Goal: Task Accomplishment & Management: Complete application form

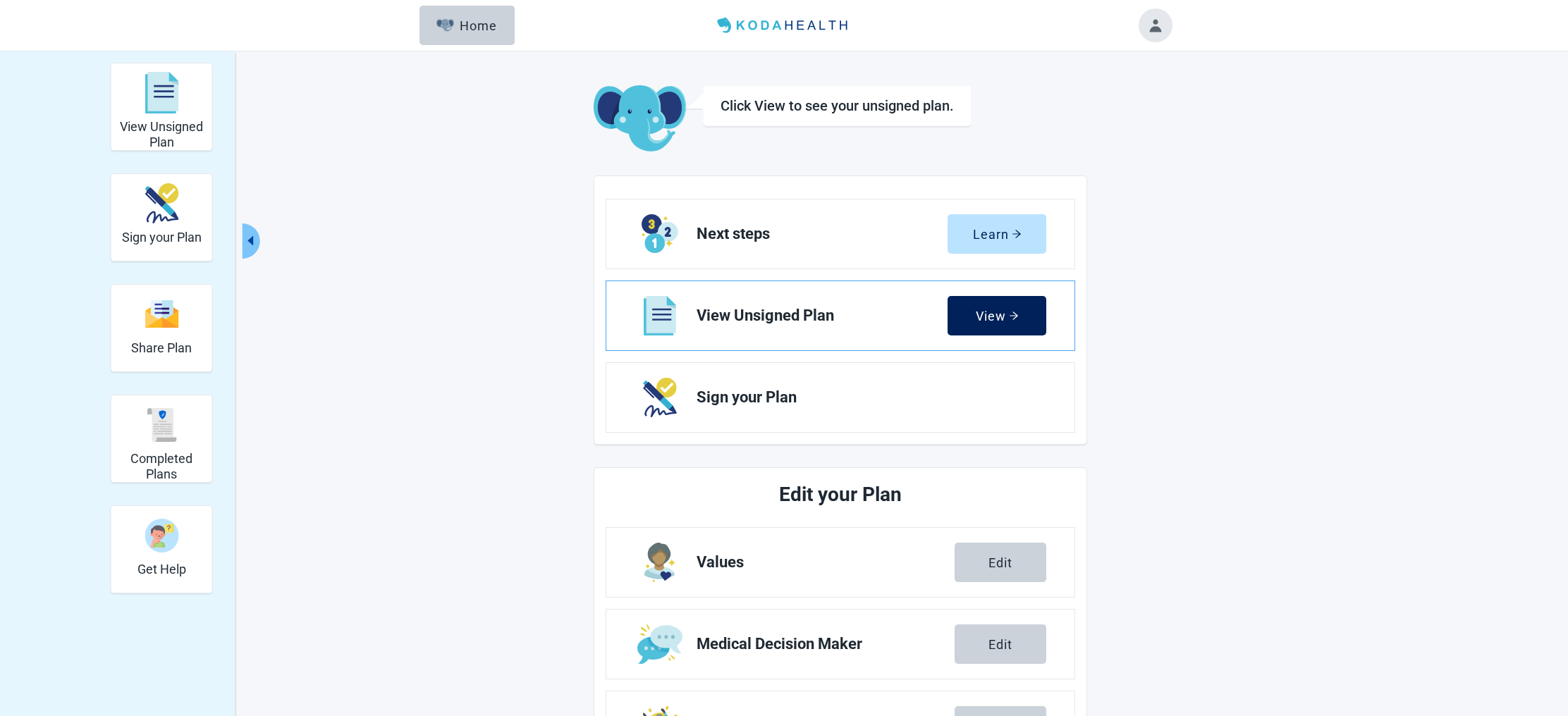
click at [989, 319] on div "View" at bounding box center [997, 316] width 43 height 14
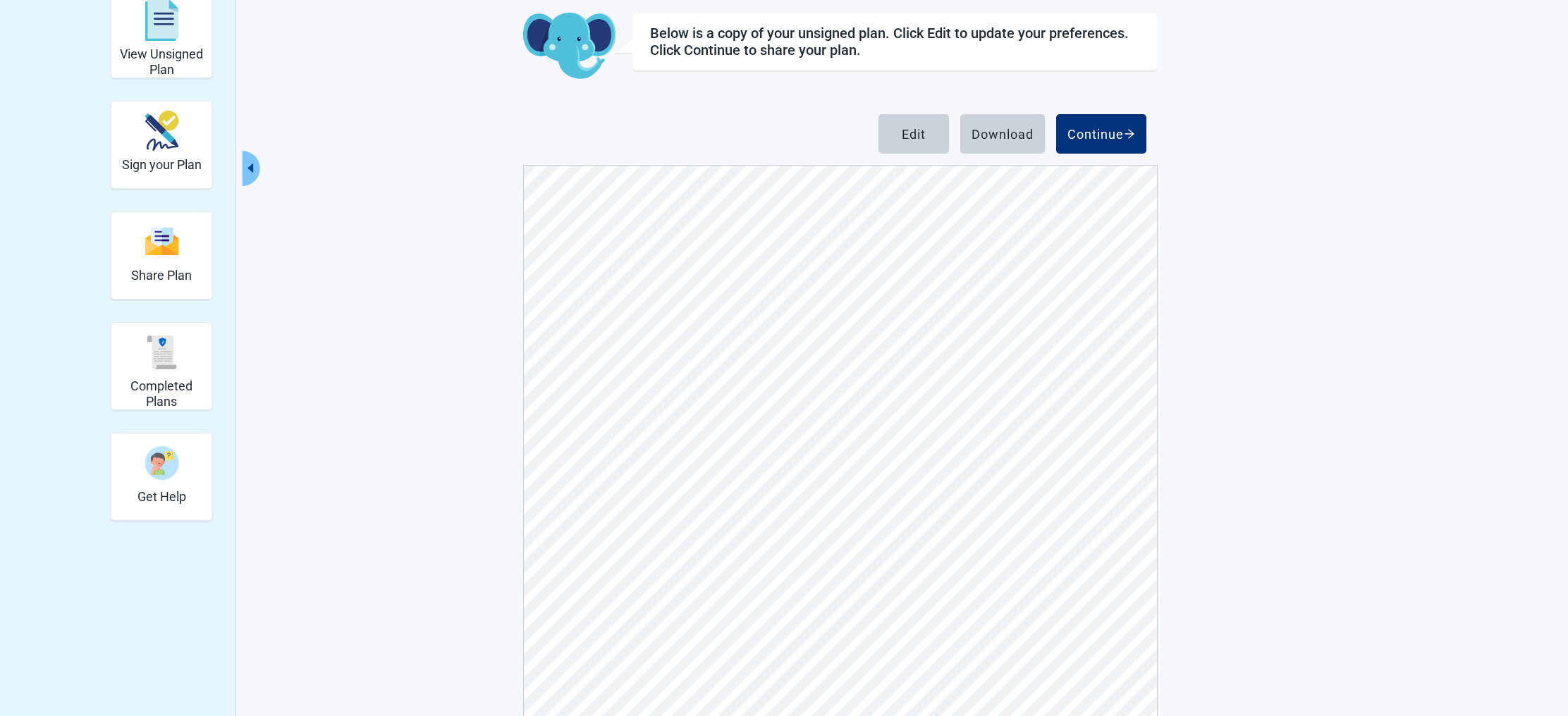
scroll to position [118, 0]
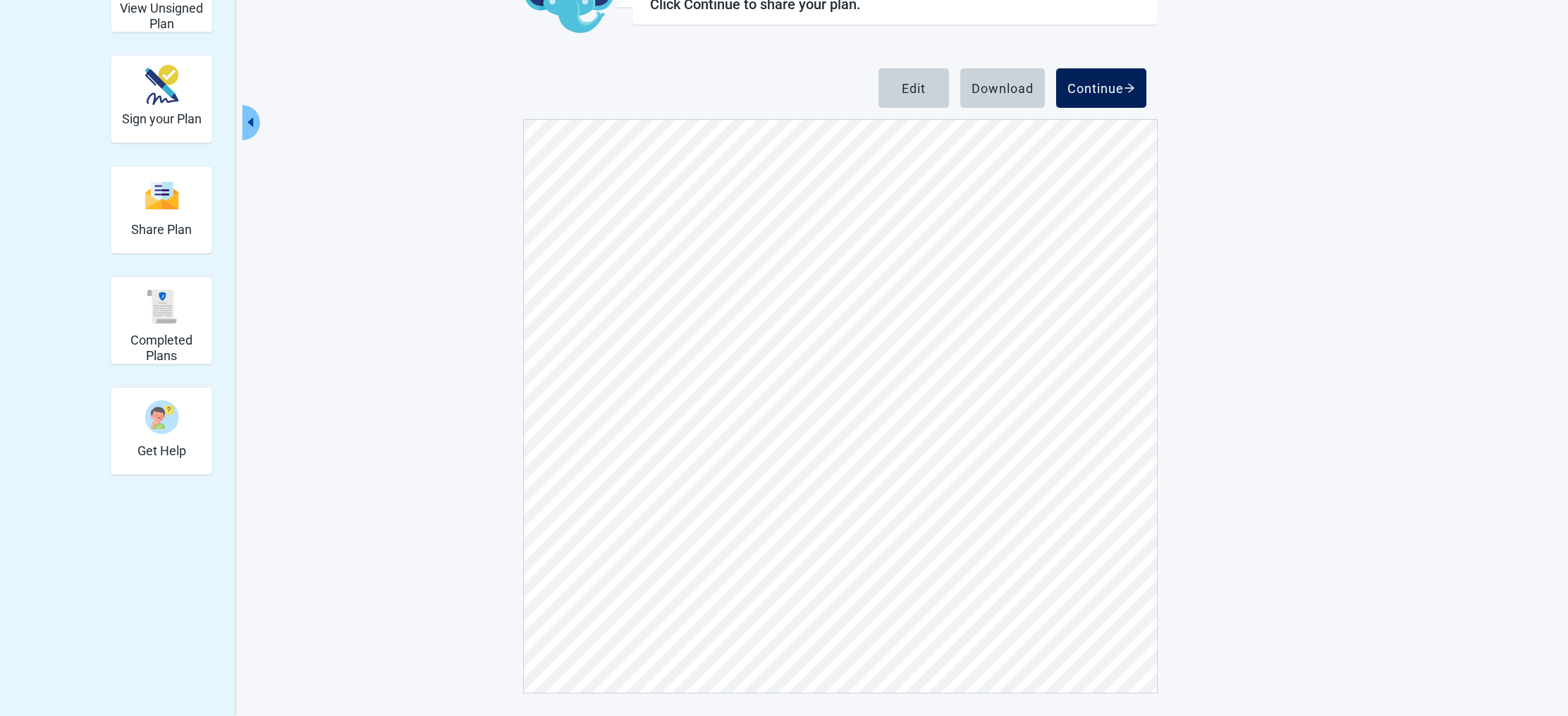
click at [1114, 83] on div "Continue" at bounding box center [1101, 88] width 67 height 14
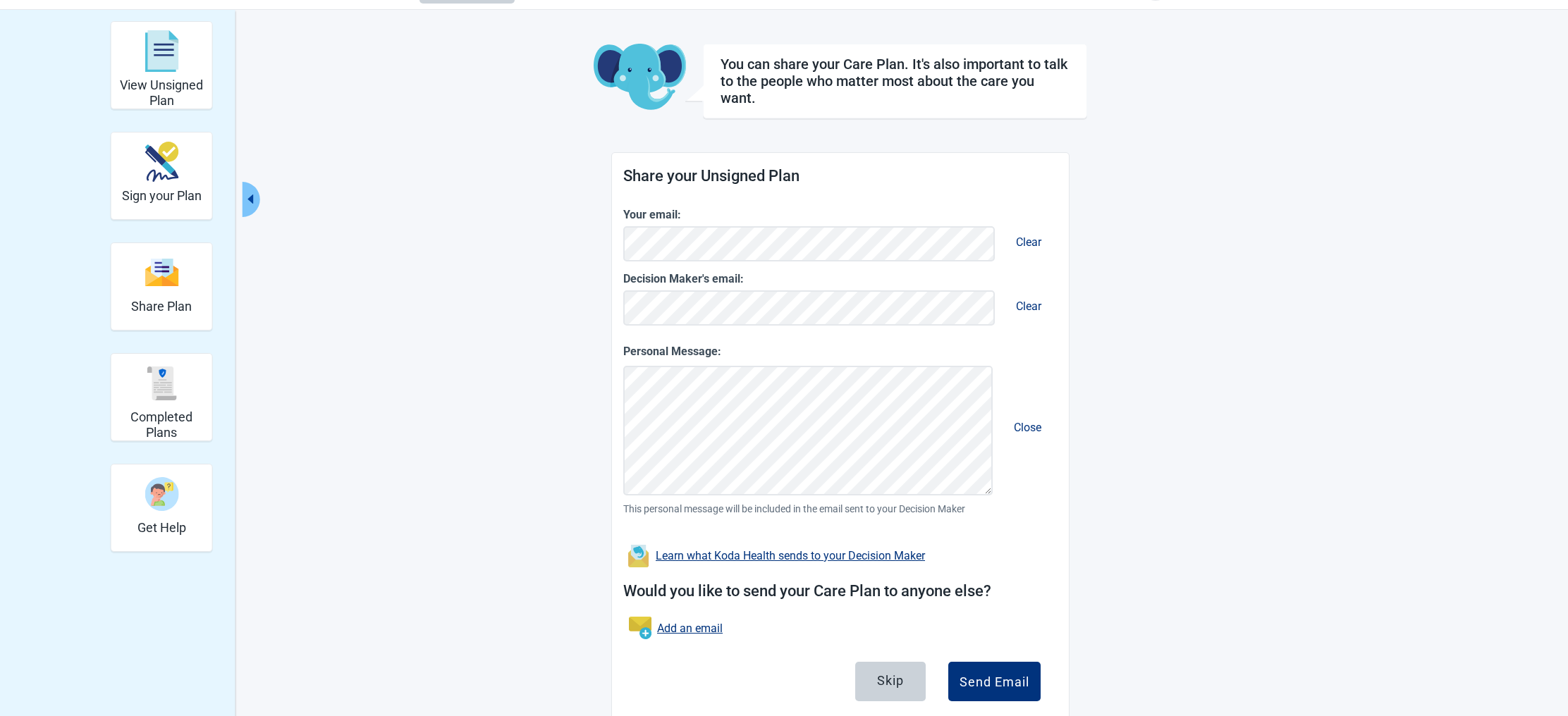
scroll to position [78, 0]
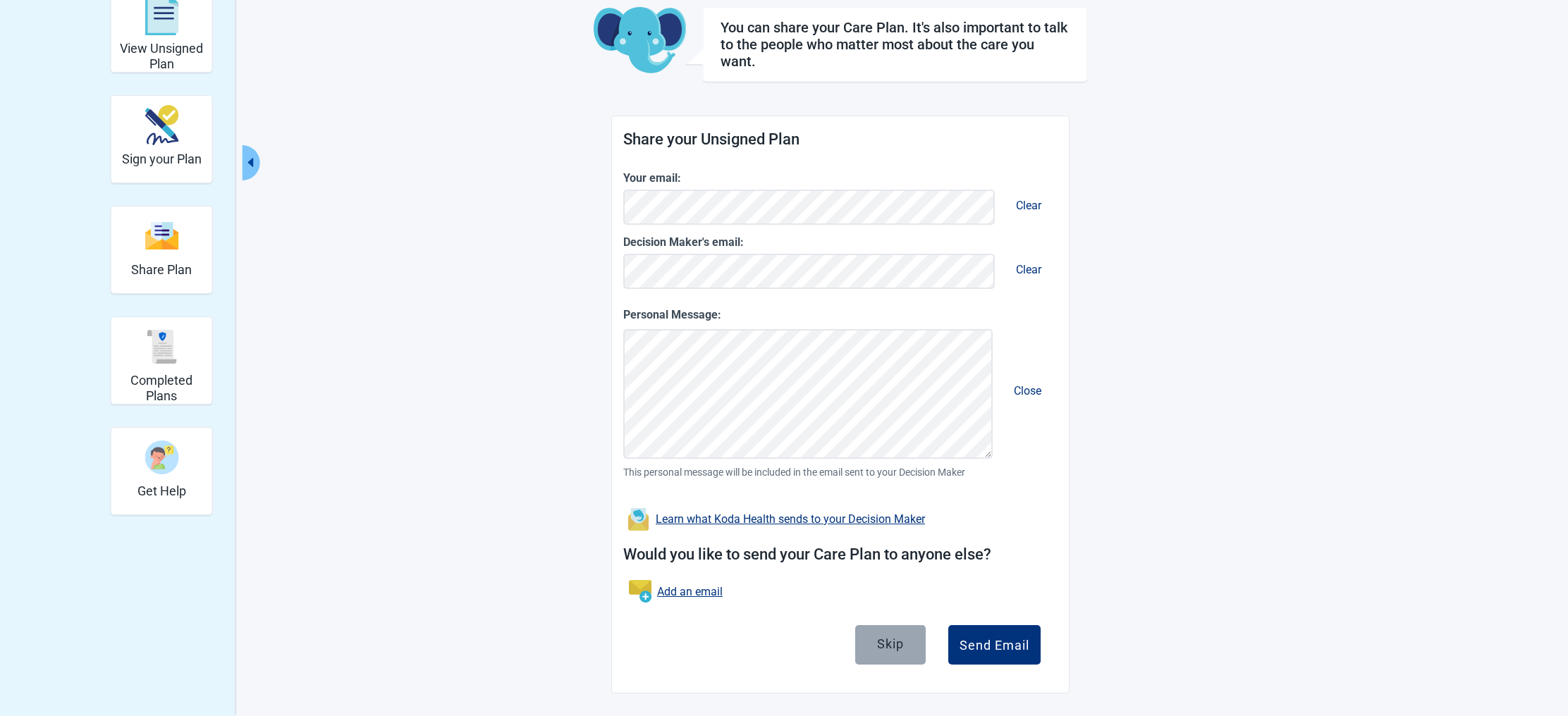
click at [889, 641] on div "Skip" at bounding box center [890, 644] width 27 height 14
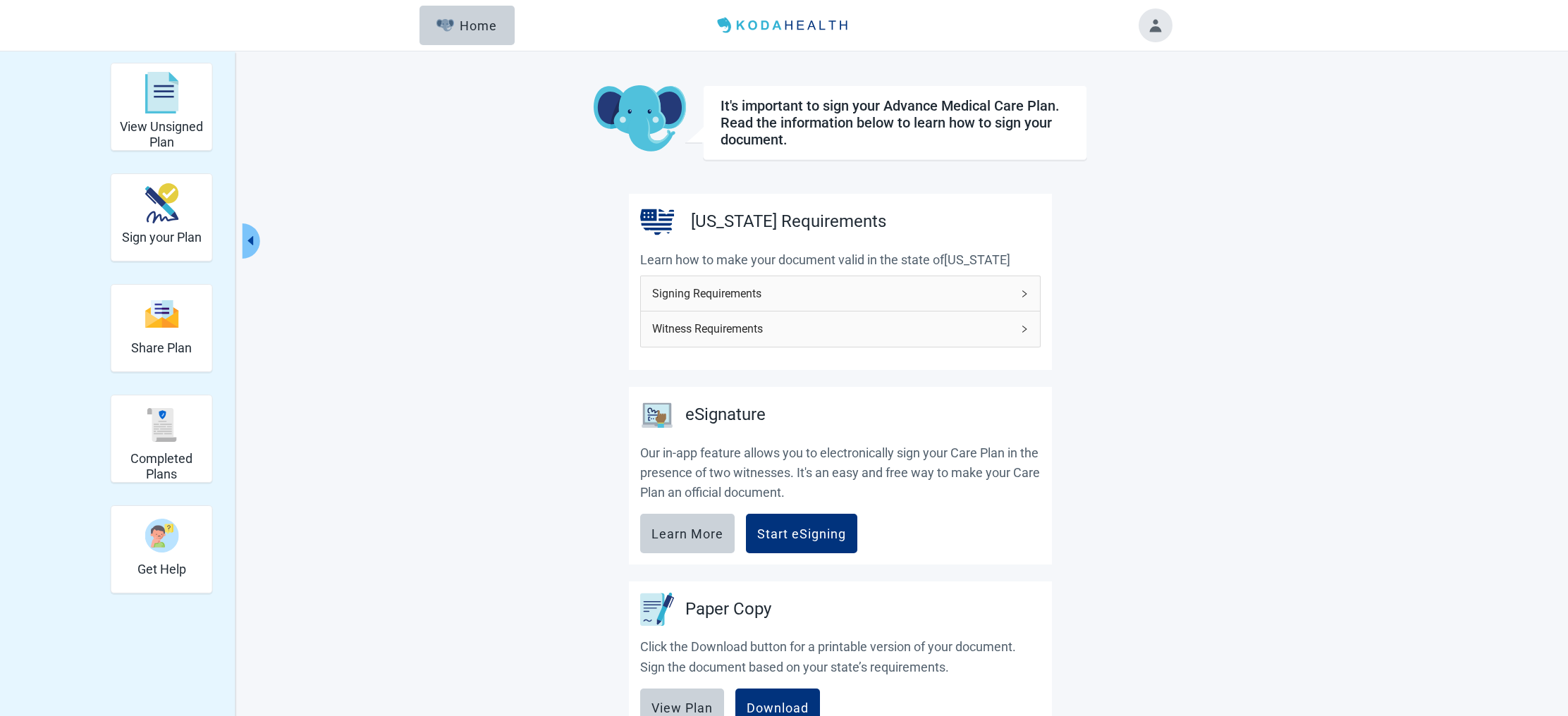
click at [864, 292] on span "Signing Requirements" at bounding box center [831, 294] width 360 height 17
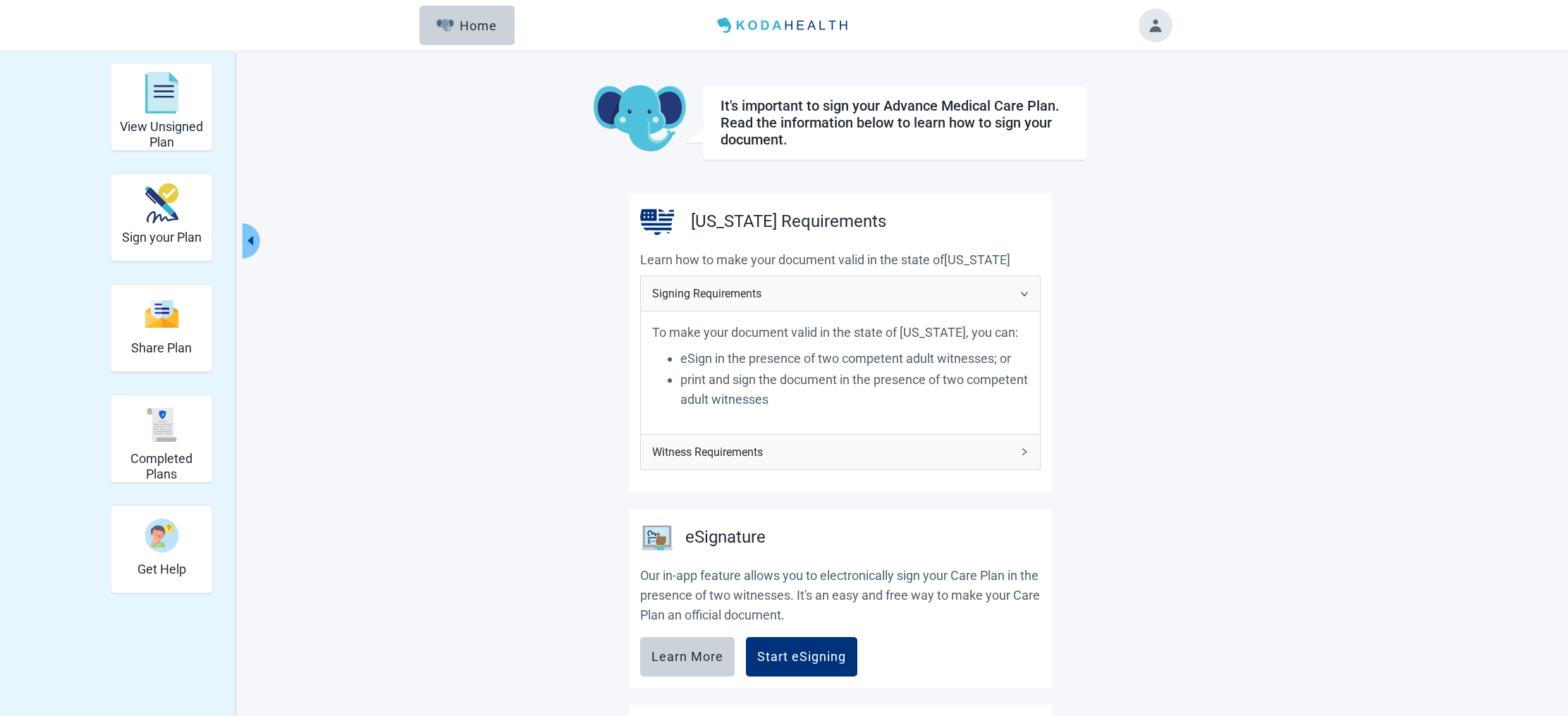
click at [712, 450] on span "Witness Requirements" at bounding box center [831, 452] width 360 height 17
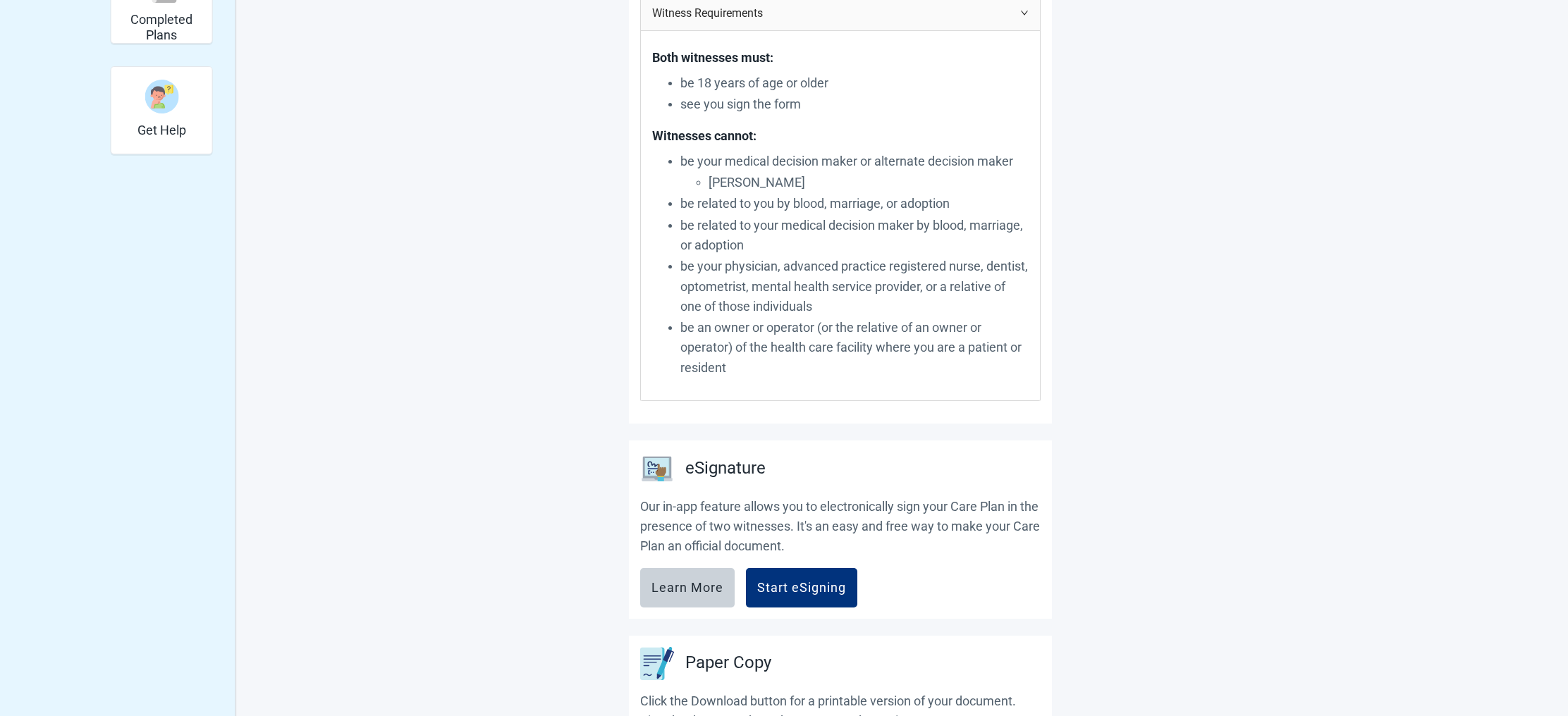
scroll to position [440, 0]
click at [789, 587] on div "Start eSigning" at bounding box center [801, 587] width 89 height 14
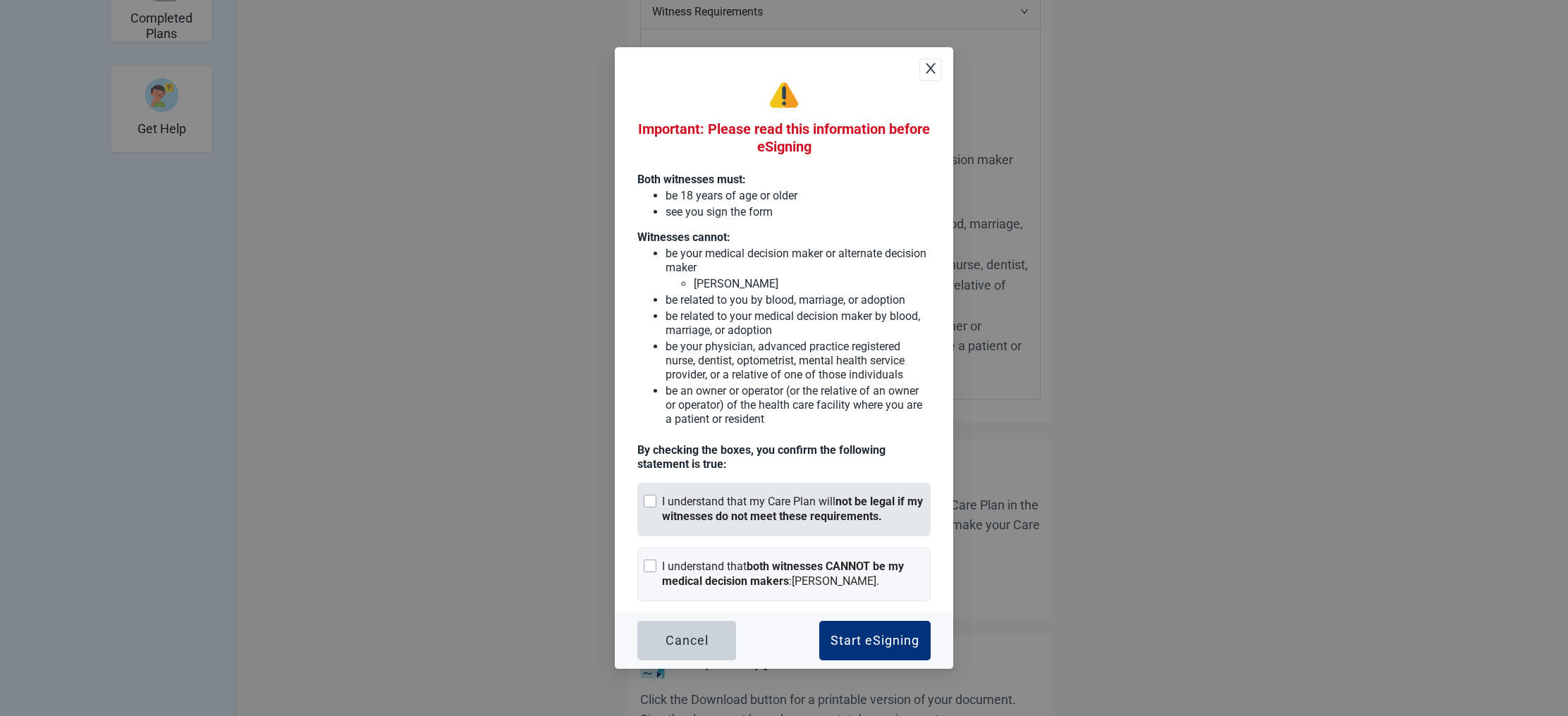
click at [650, 502] on div at bounding box center [650, 501] width 13 height 13
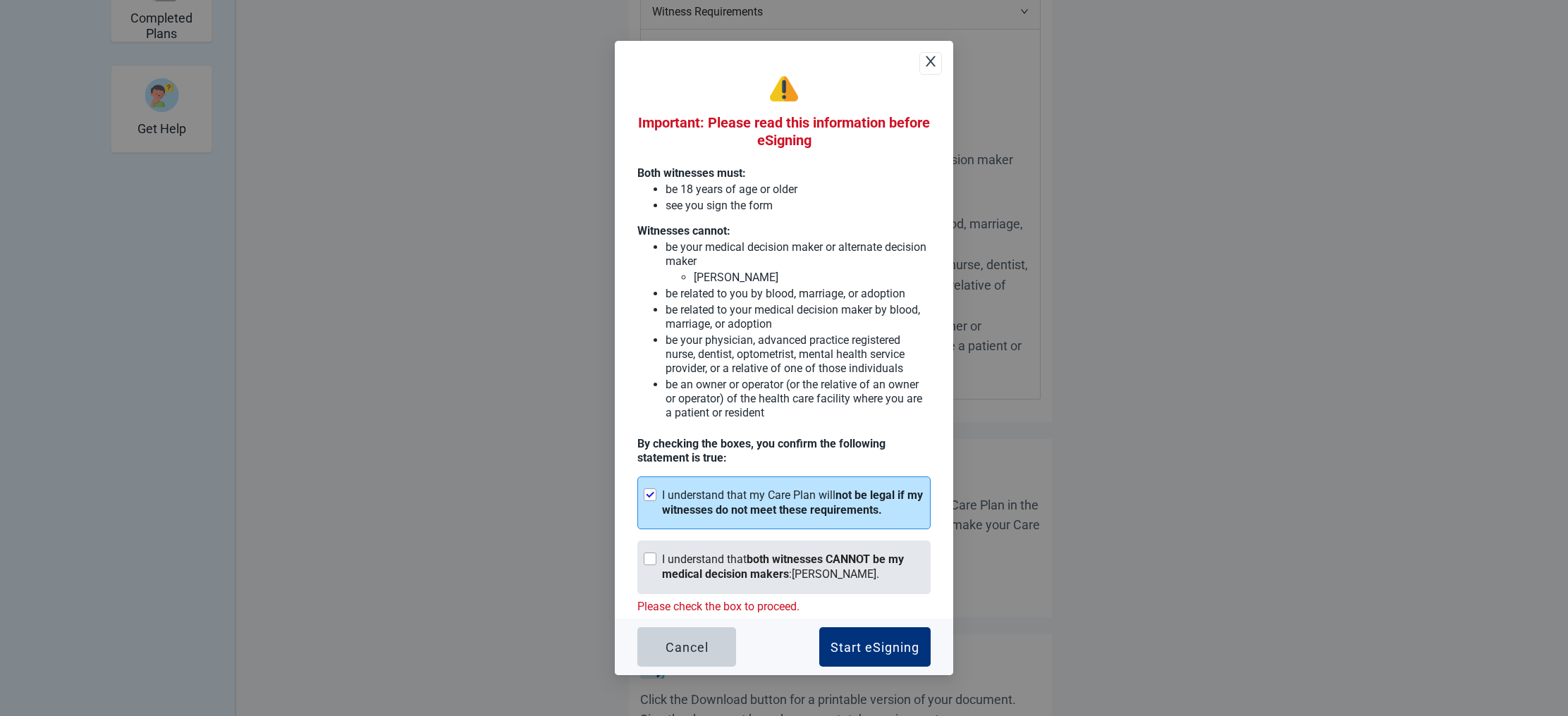
click at [651, 558] on div at bounding box center [650, 559] width 13 height 13
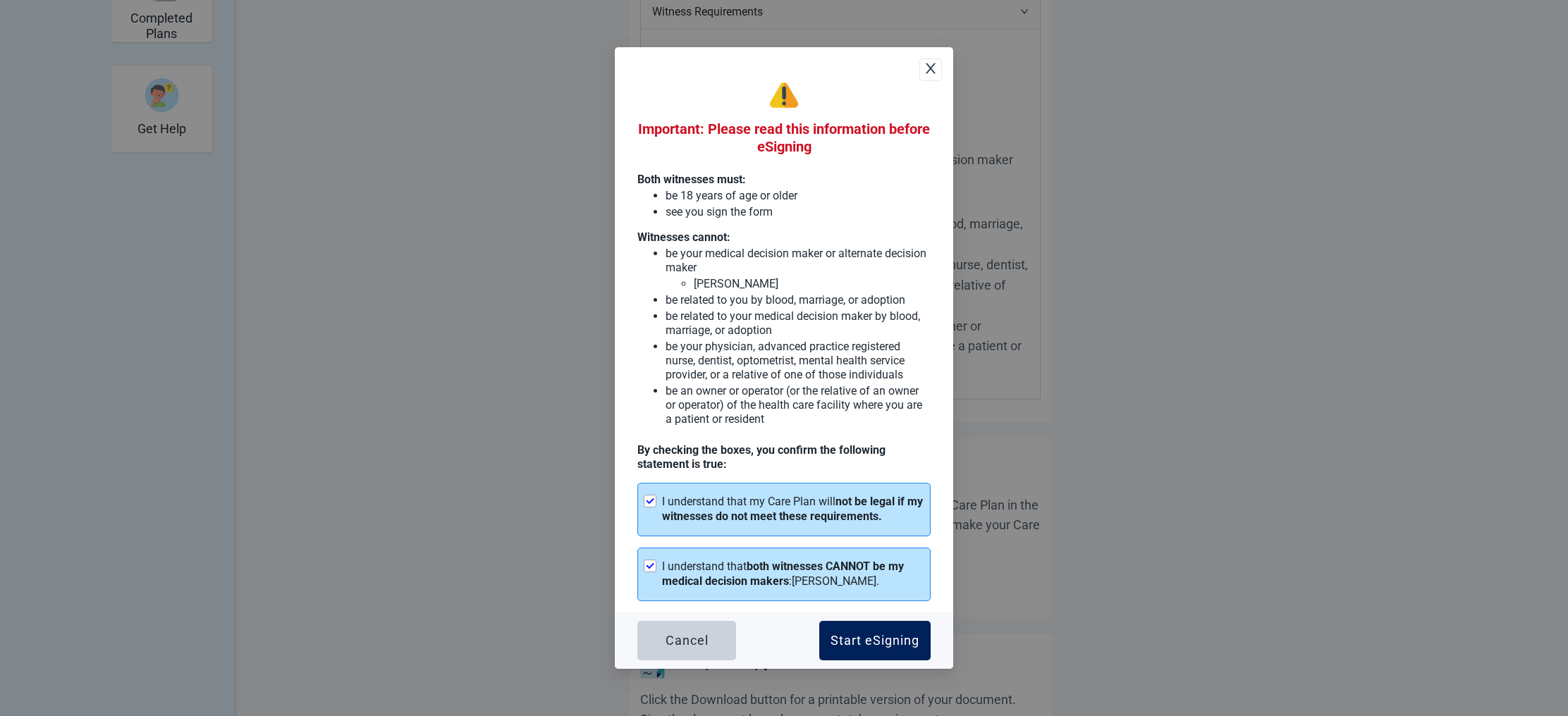
click at [864, 645] on div "Start eSigning" at bounding box center [875, 641] width 89 height 14
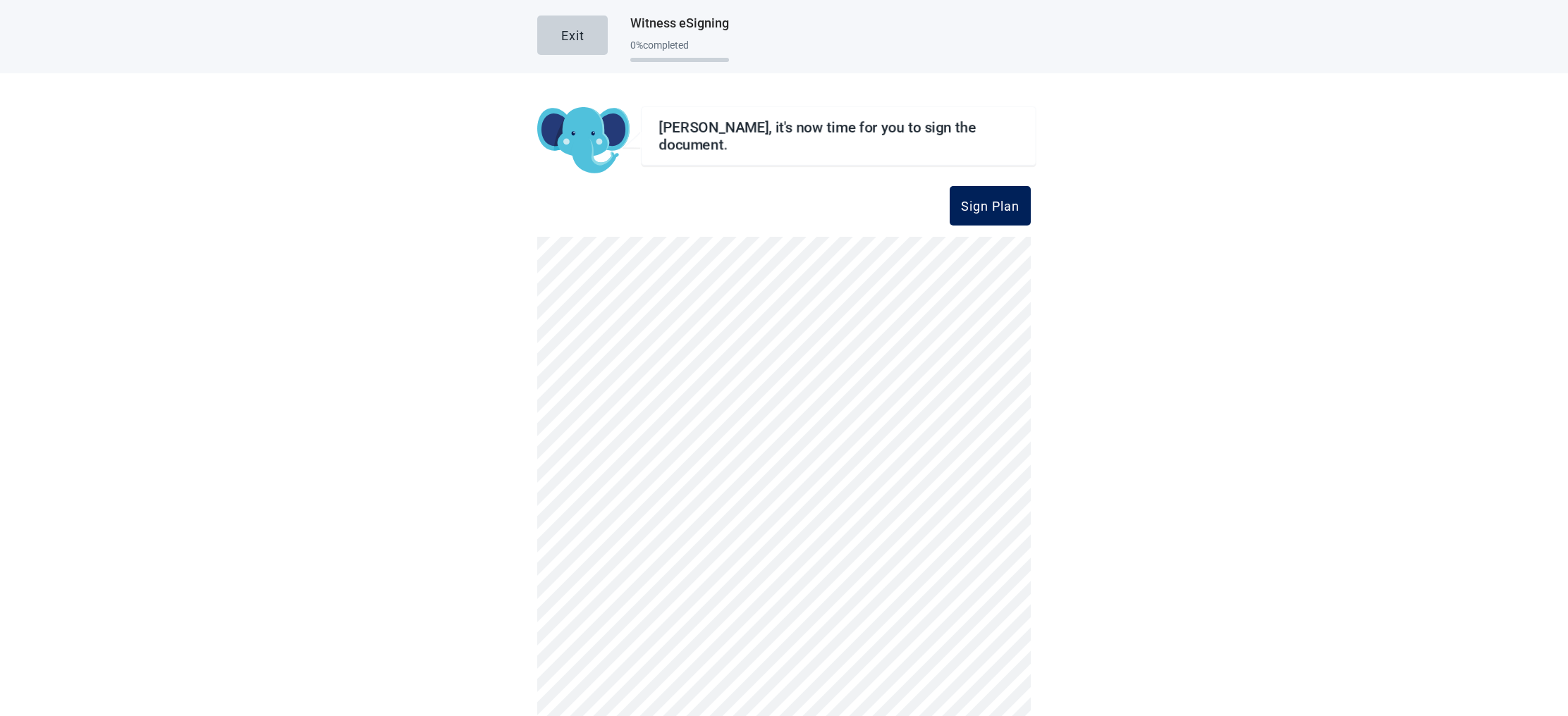
click at [985, 206] on div "Sign Plan" at bounding box center [990, 206] width 59 height 14
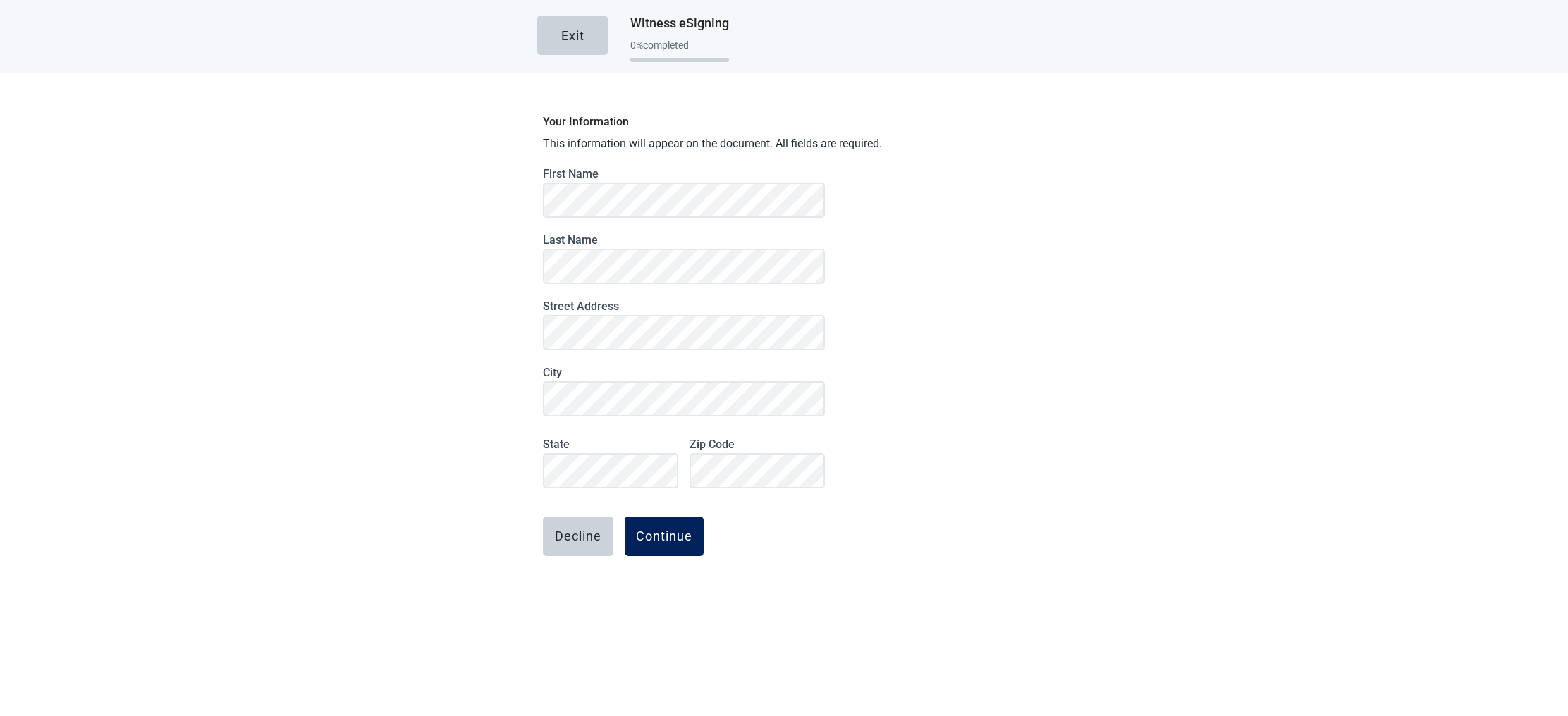
click at [667, 526] on button "Continue" at bounding box center [664, 537] width 79 height 39
click at [669, 541] on div "Continue" at bounding box center [664, 537] width 56 height 14
click at [665, 541] on div "Continue" at bounding box center [664, 537] width 56 height 14
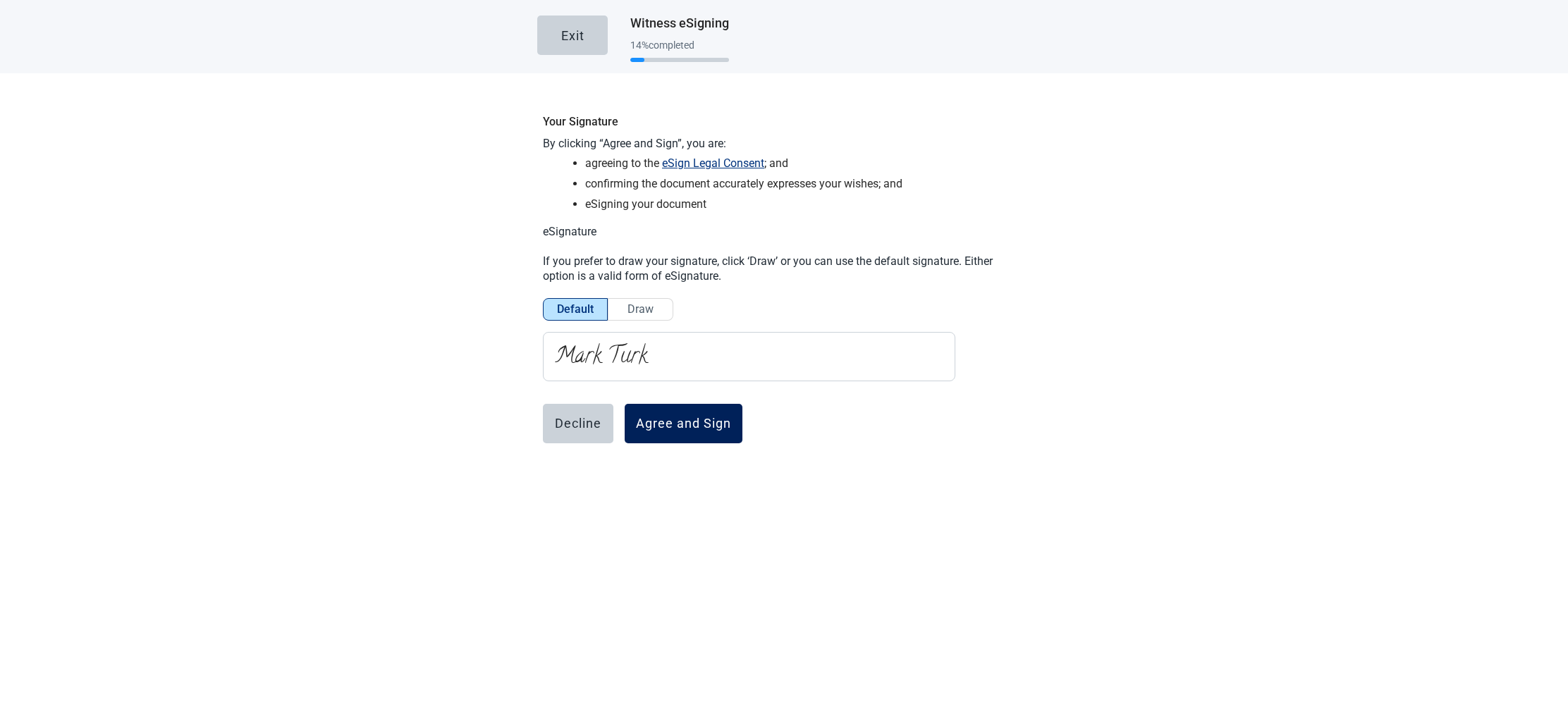
click at [668, 421] on div "Agree and Sign" at bounding box center [683, 424] width 95 height 14
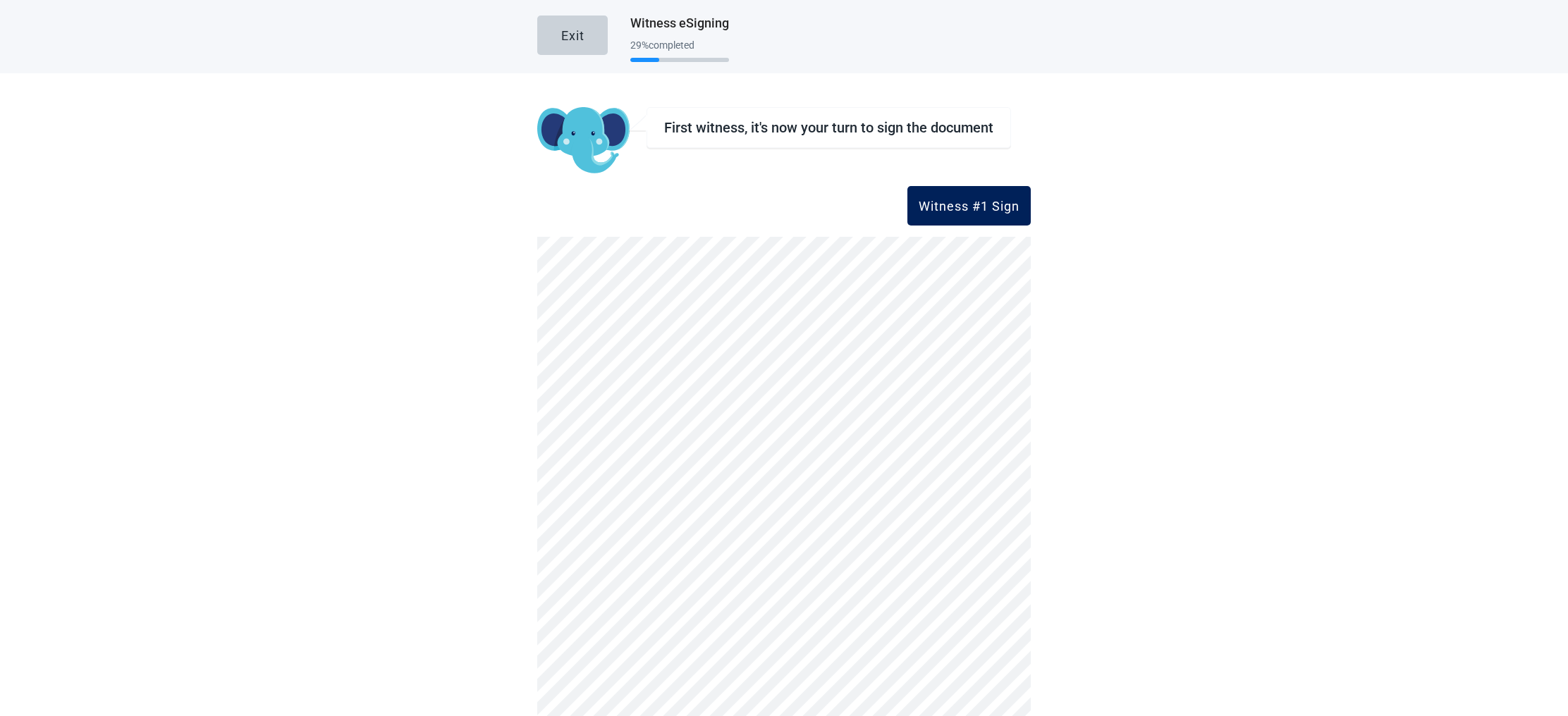
click at [992, 207] on div "Witness #1 Sign" at bounding box center [969, 206] width 101 height 14
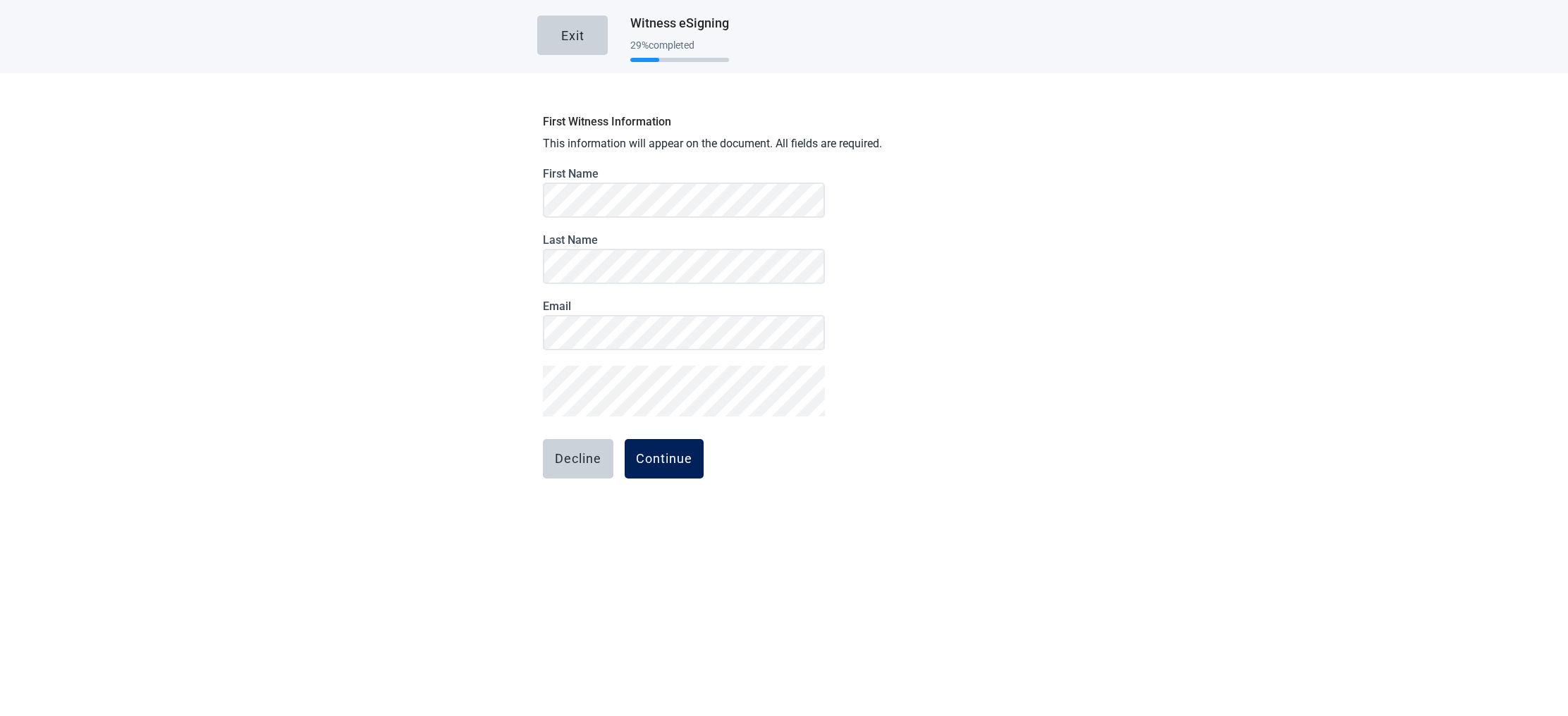
click at [657, 459] on div "Continue" at bounding box center [664, 459] width 56 height 14
click at [531, 330] on main "Exit Witness eSigning 29 % completed First Witness Information This information…" at bounding box center [784, 279] width 1568 height 558
click at [664, 457] on div "Continue" at bounding box center [664, 459] width 56 height 14
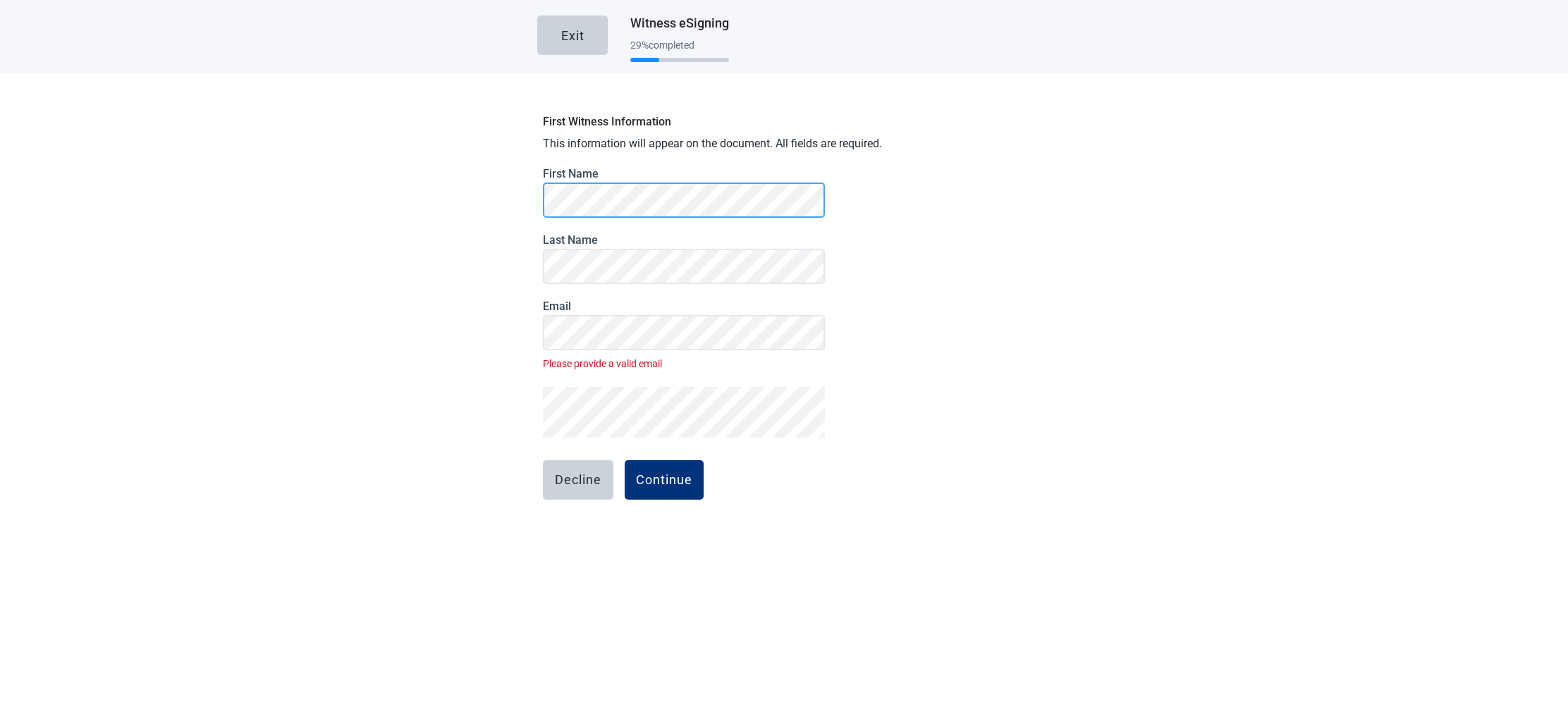
click at [512, 194] on main "Exit Witness eSigning 29 % completed First Witness Information This information…" at bounding box center [784, 289] width 1568 height 579
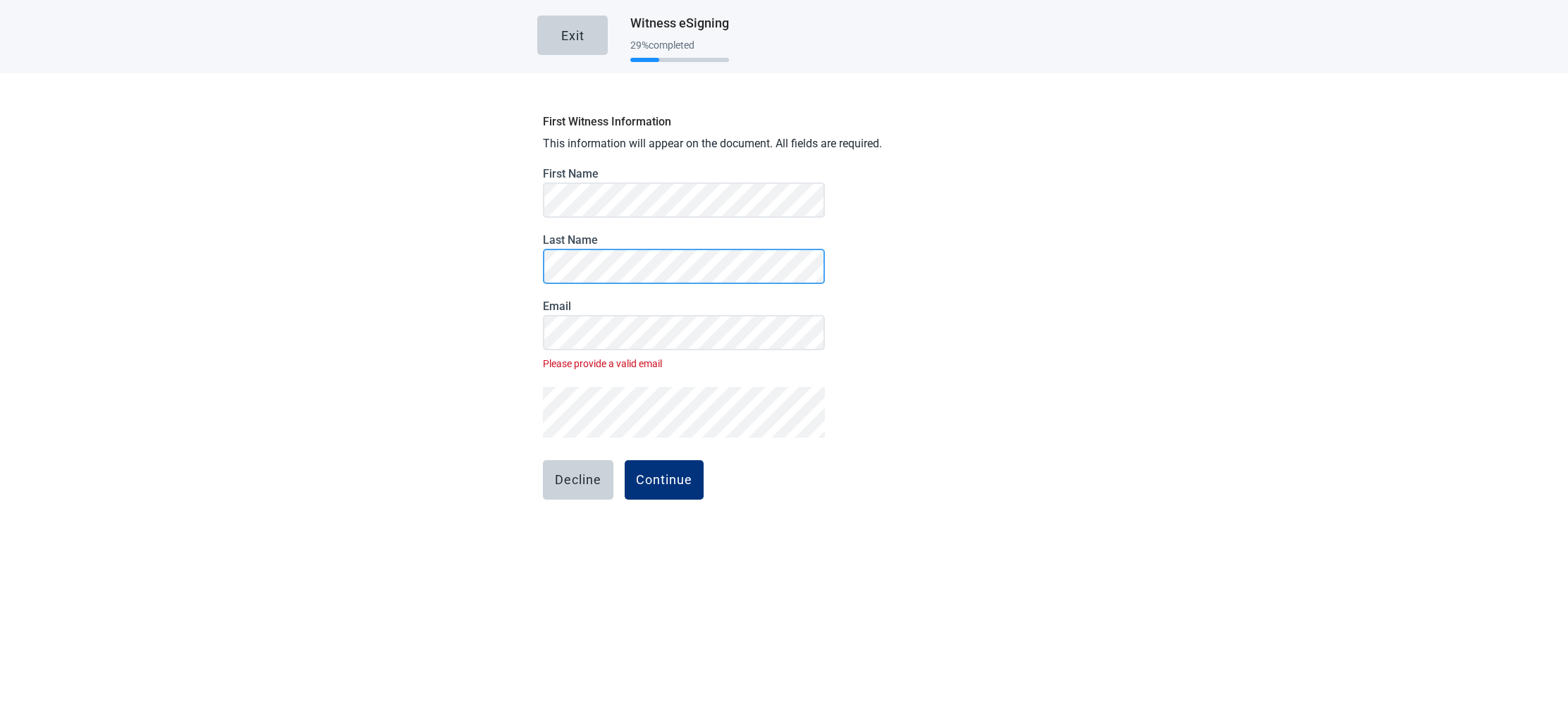
click at [516, 268] on main "Exit Witness eSigning 29 % completed First Witness Information This information…" at bounding box center [784, 289] width 1568 height 579
drag, startPoint x: 174, startPoint y: 329, endPoint x: 125, endPoint y: 266, distance: 79.8
click at [173, 327] on main "Exit Witness eSigning 29 % completed First Witness Information This information…" at bounding box center [784, 289] width 1568 height 579
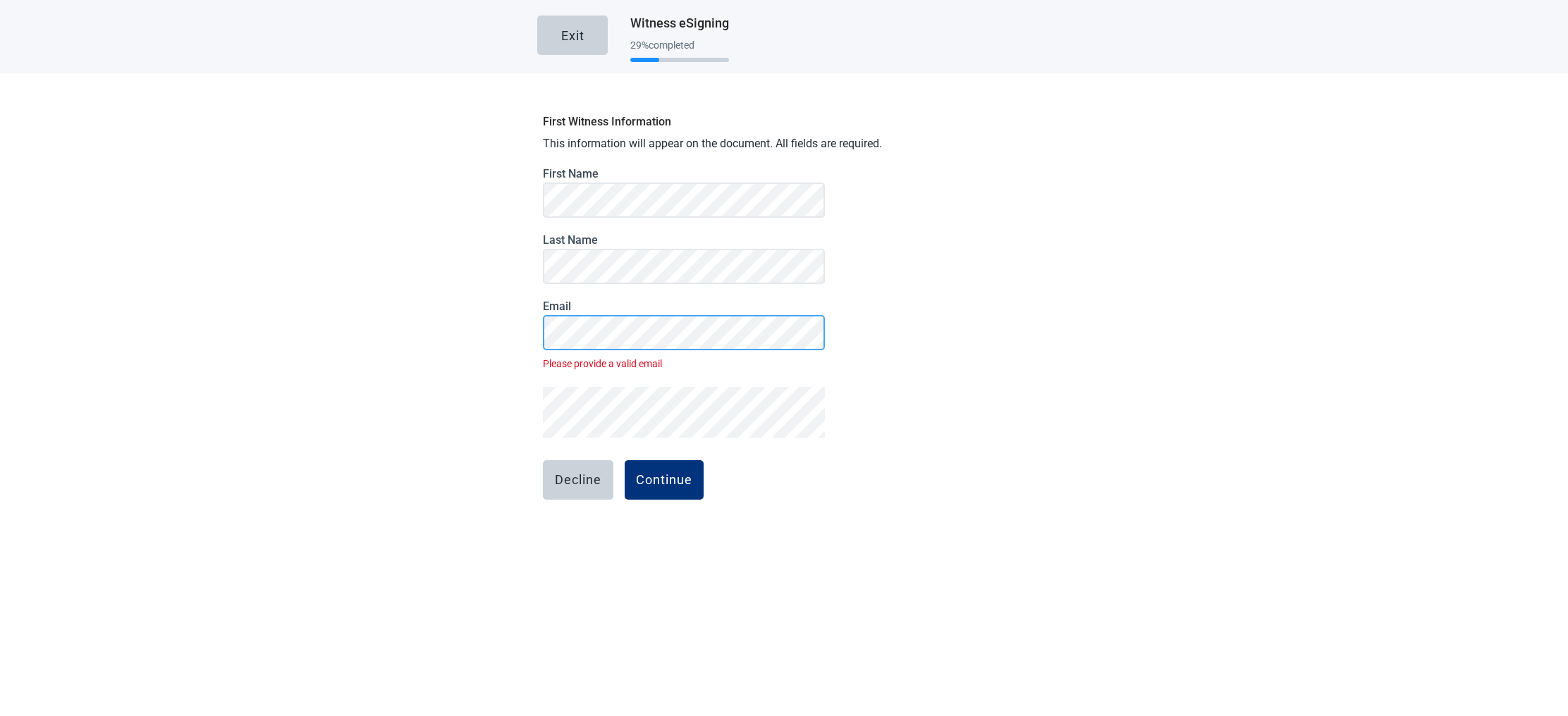
click at [539, 327] on div "First Witness Information This information will appear on the document. All fie…" at bounding box center [784, 343] width 494 height 472
click at [662, 476] on div "Continue" at bounding box center [664, 480] width 56 height 14
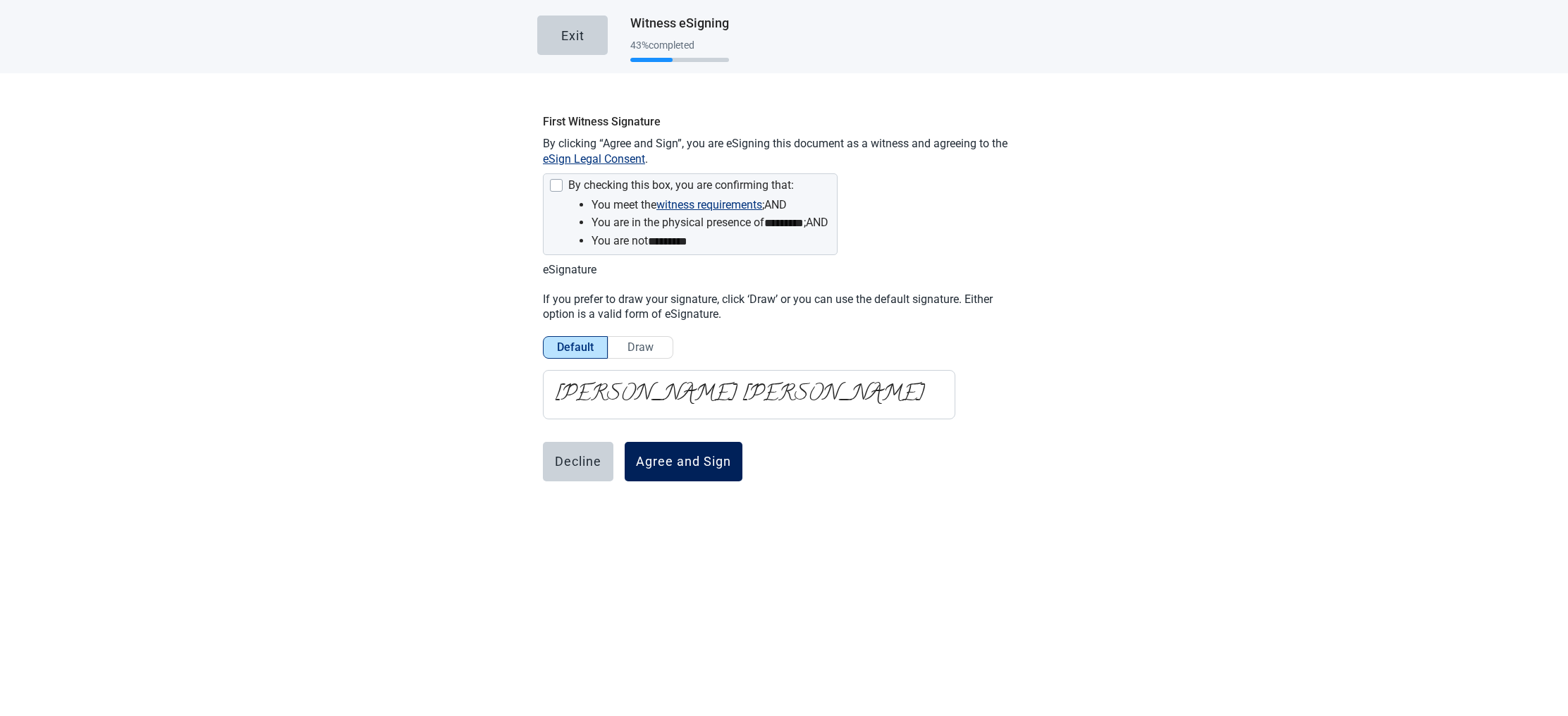
click at [665, 458] on div "Agree and Sign" at bounding box center [683, 461] width 95 height 14
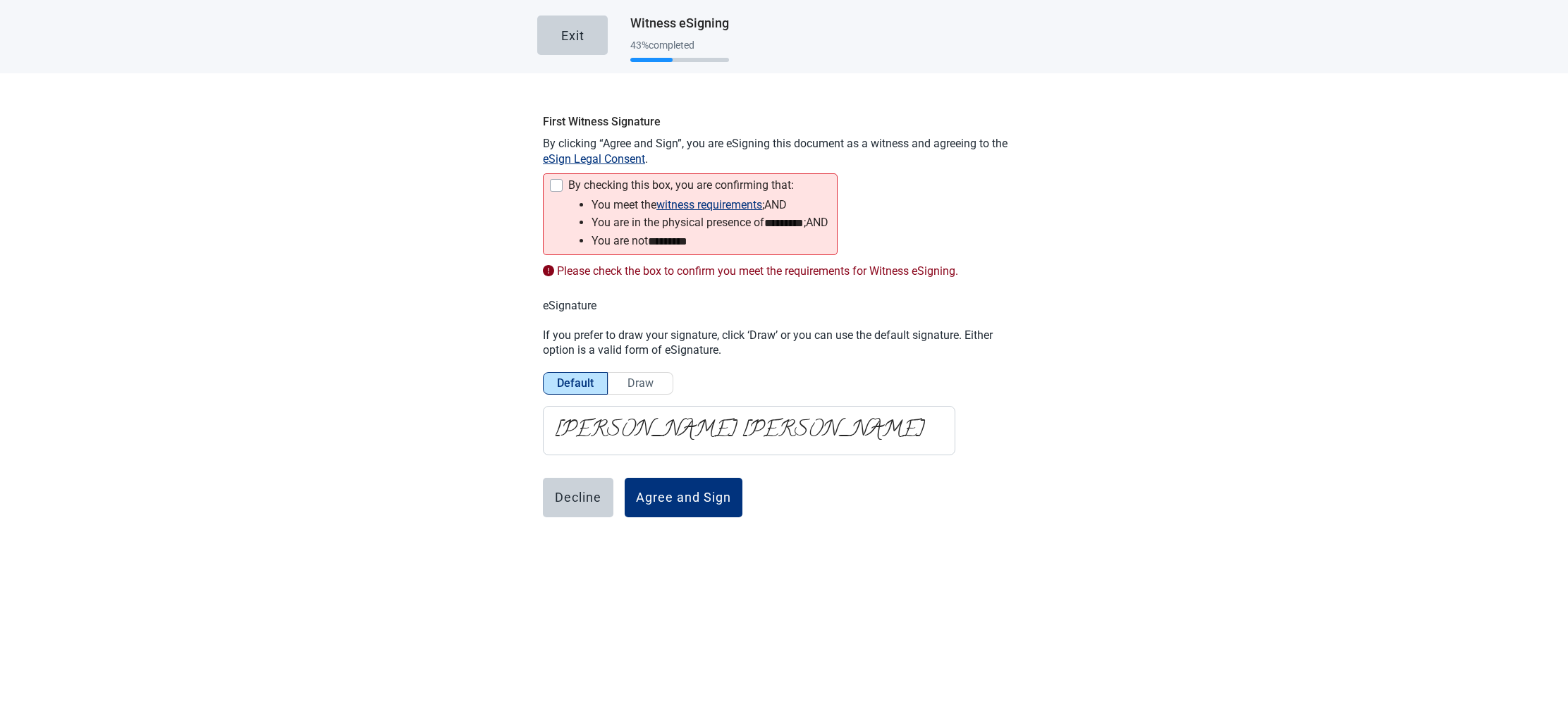
click at [556, 183] on div "Main content" at bounding box center [556, 186] width 13 height 13
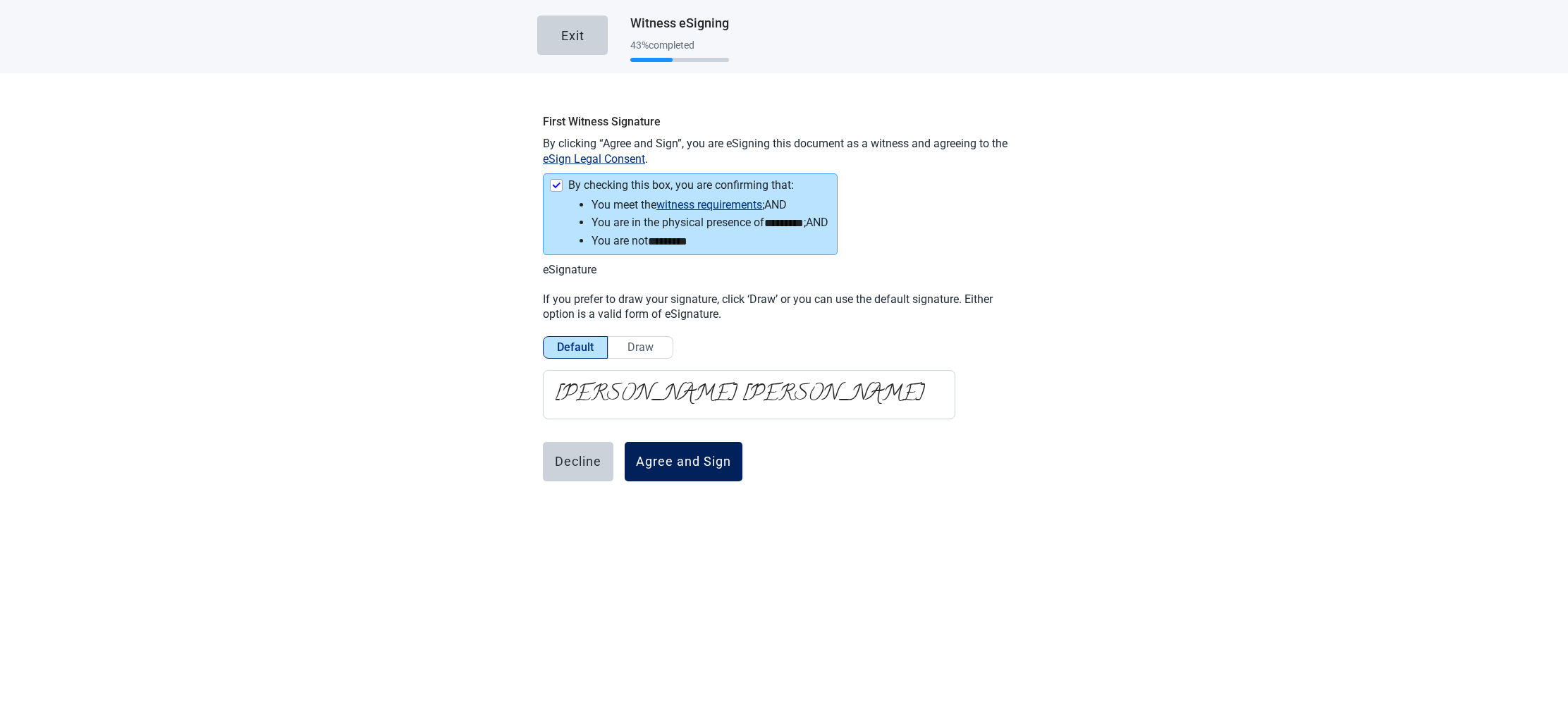
click at [677, 461] on div "Agree and Sign" at bounding box center [683, 461] width 95 height 14
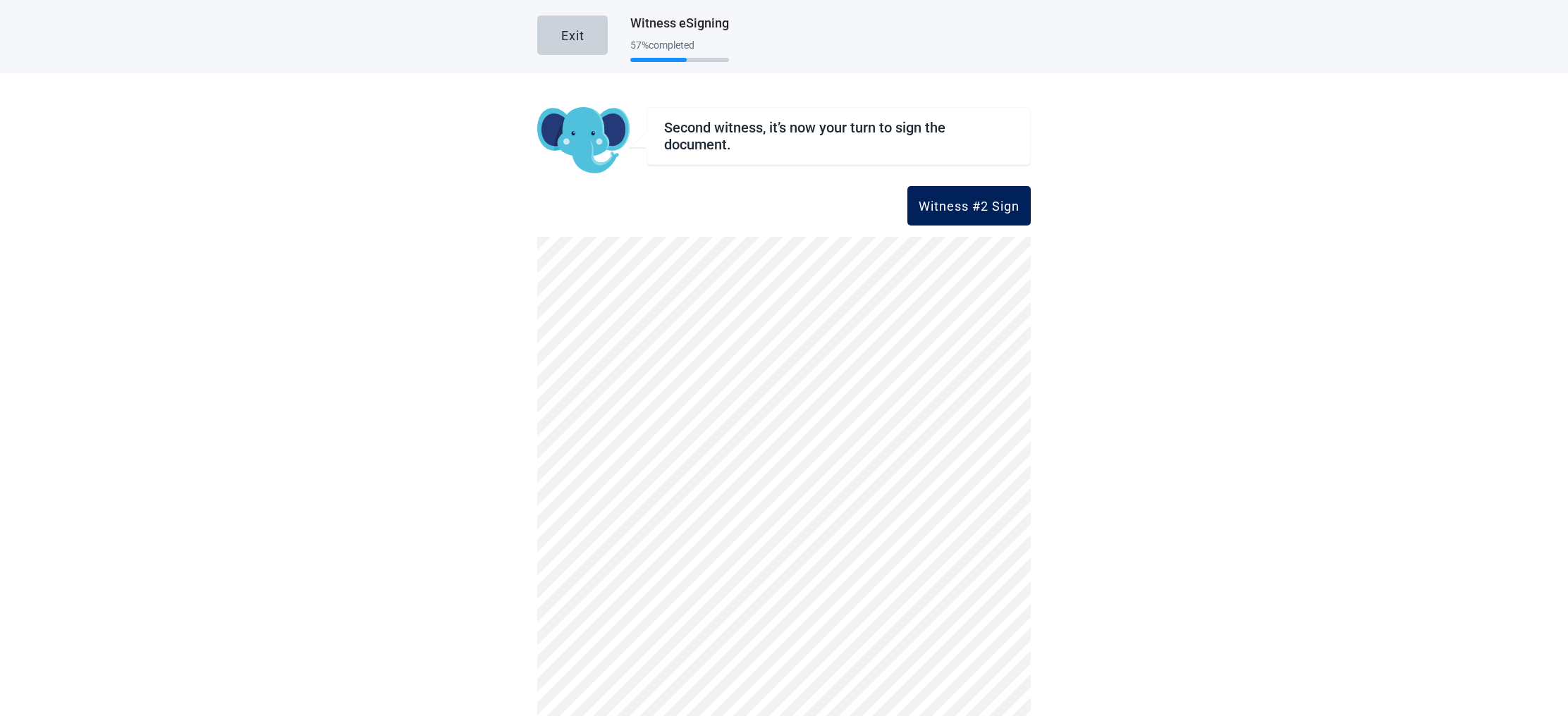
click at [981, 206] on div "Witness #2 Sign" at bounding box center [969, 206] width 101 height 14
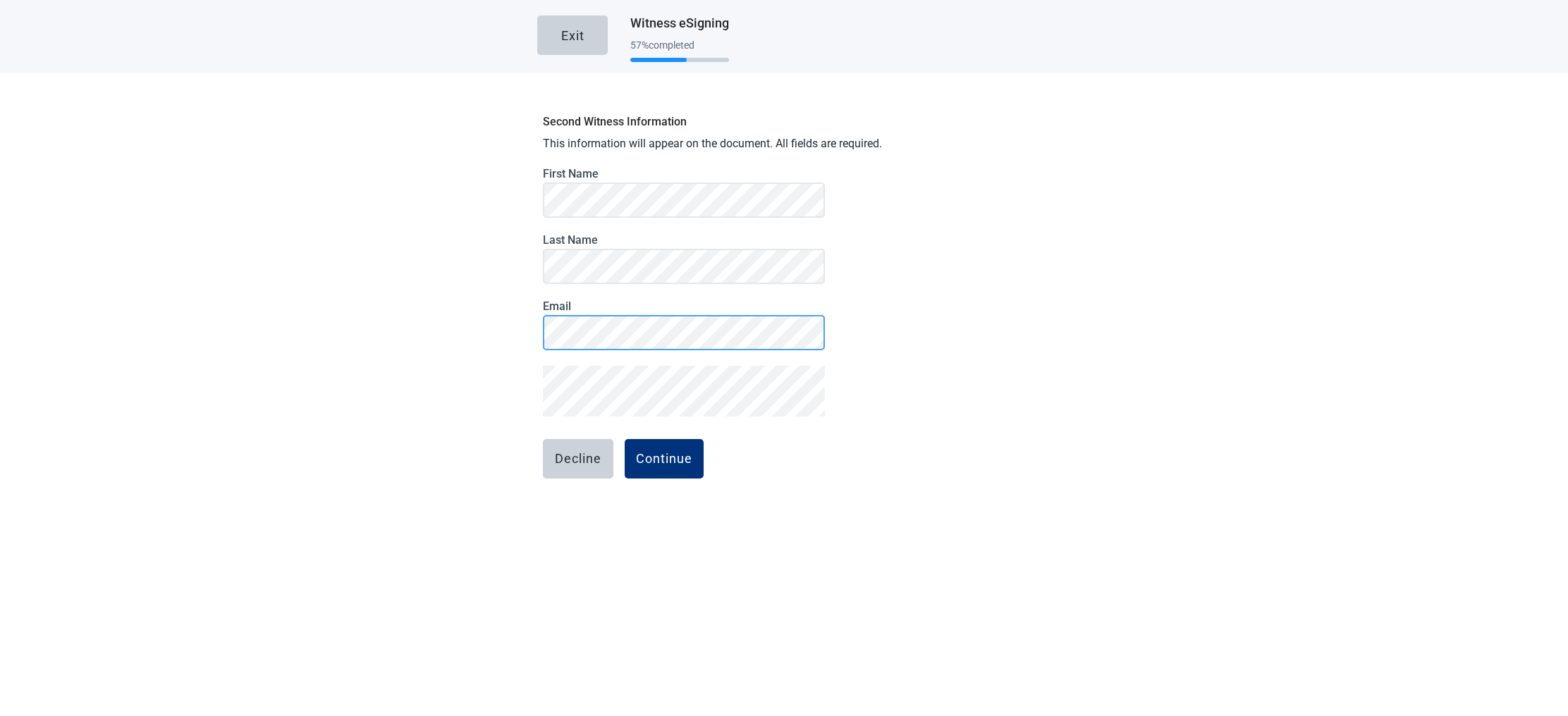
click at [533, 327] on main "Exit Witness eSigning 57 % completed Second Witness Information This informatio…" at bounding box center [784, 279] width 1568 height 558
click at [659, 457] on div "Continue" at bounding box center [664, 459] width 56 height 14
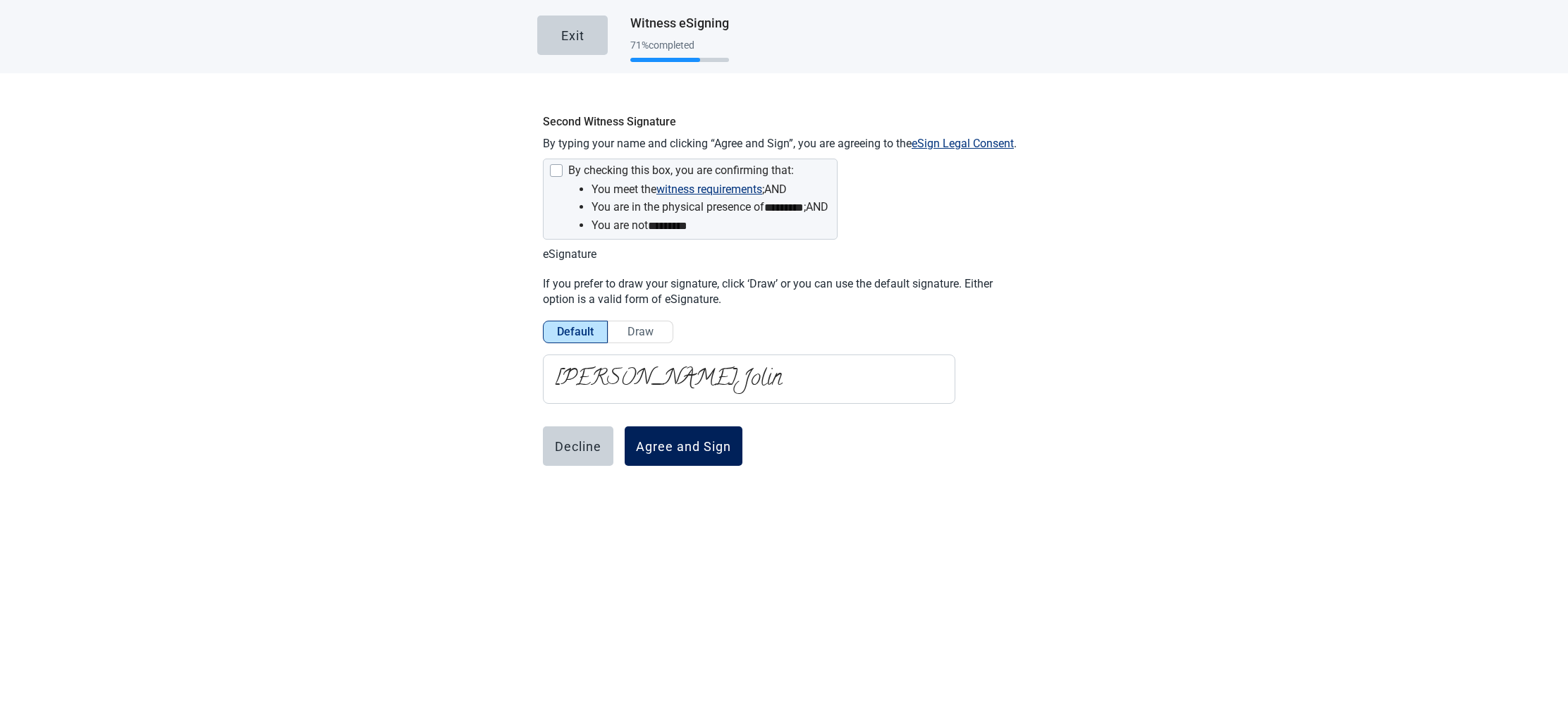
click at [675, 442] on div "Agree and Sign" at bounding box center [683, 447] width 95 height 14
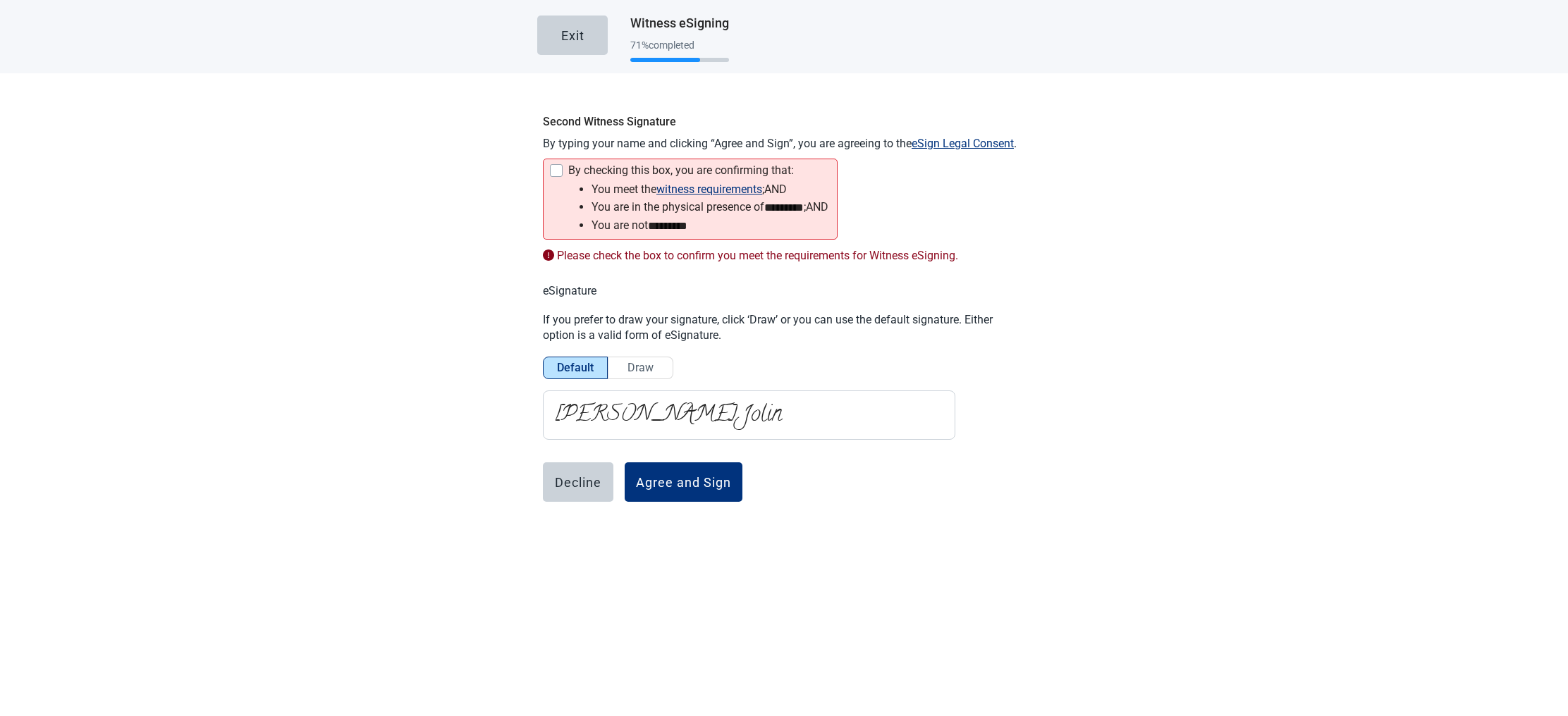
click at [554, 168] on div "Main content" at bounding box center [556, 171] width 13 height 13
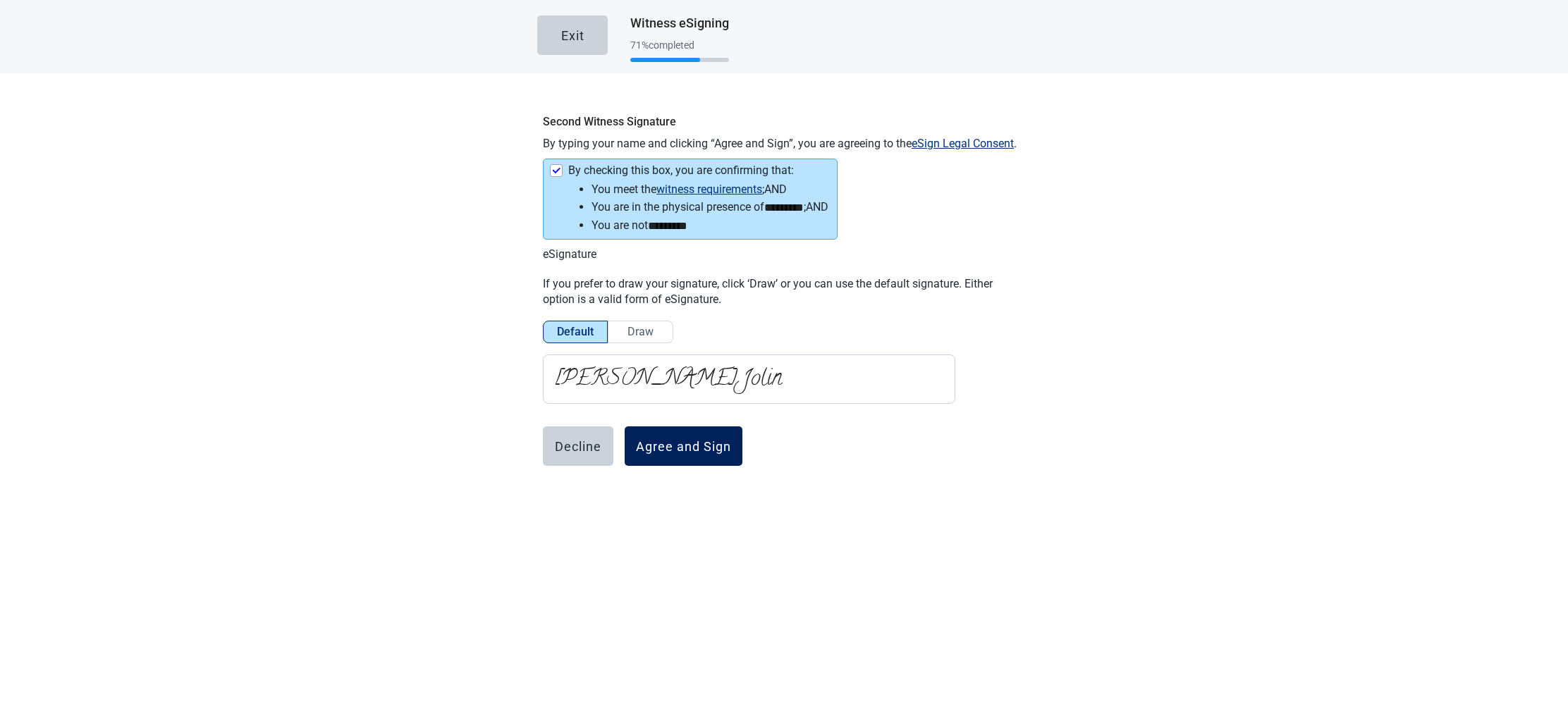
click at [697, 440] on div "Agree and Sign" at bounding box center [683, 447] width 95 height 14
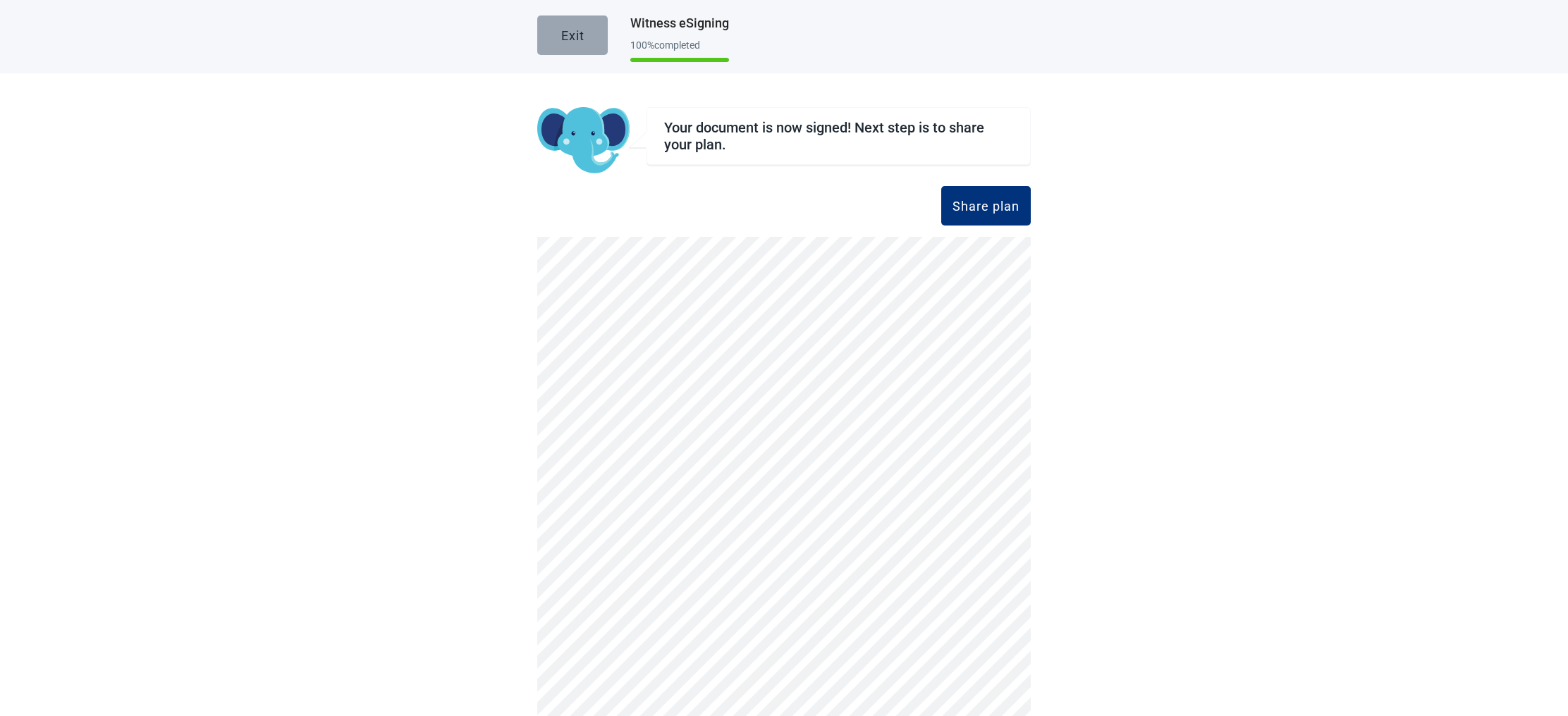
click at [570, 37] on div "Exit" at bounding box center [573, 35] width 24 height 14
